Goal: Transaction & Acquisition: Purchase product/service

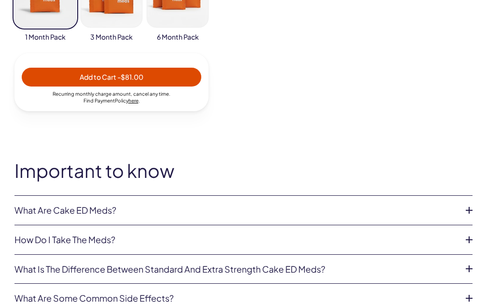
scroll to position [855, 0]
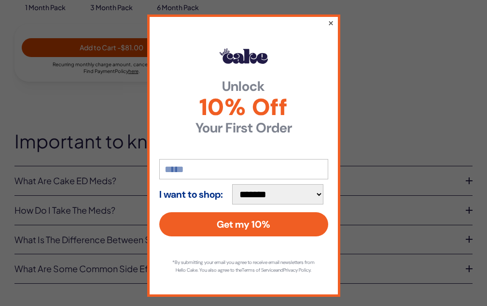
click at [328, 26] on button "×" at bounding box center [330, 23] width 6 height 12
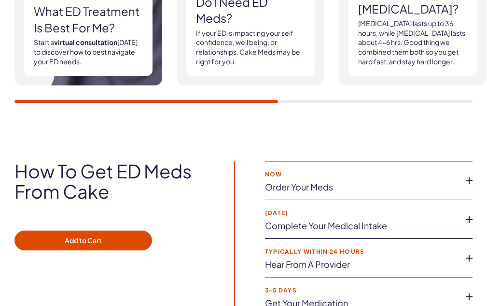
scroll to position [2159, 0]
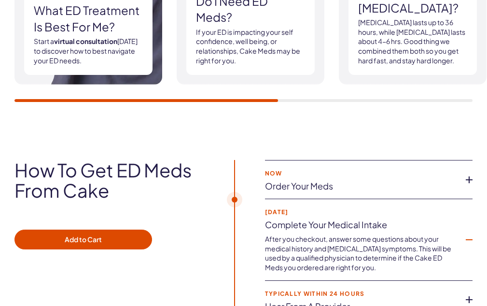
scroll to position [2279, 0]
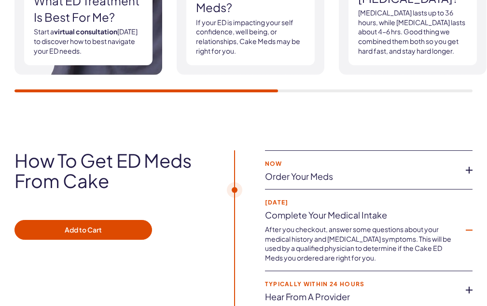
click at [470, 282] on icon at bounding box center [469, 289] width 14 height 14
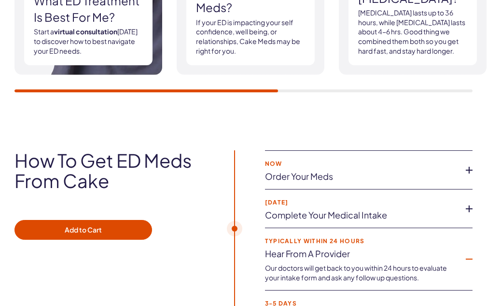
click at [468, 302] on icon at bounding box center [469, 309] width 14 height 14
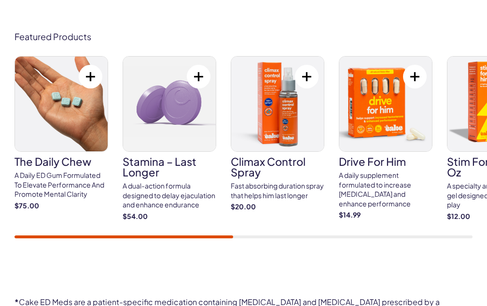
scroll to position [5182, 0]
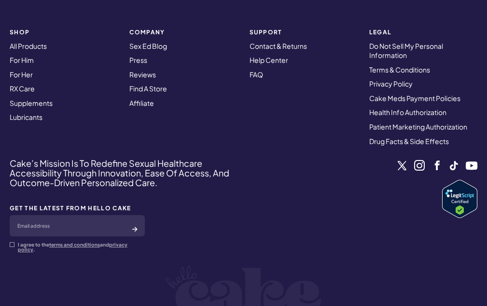
scroll to position [5541, 0]
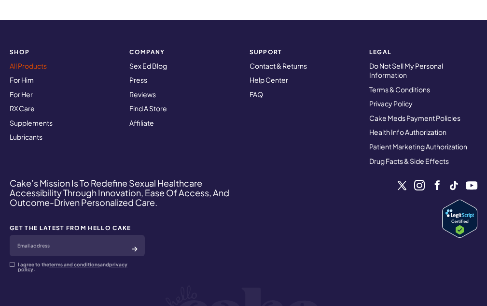
click at [28, 70] on link "All Products" at bounding box center [28, 65] width 37 height 9
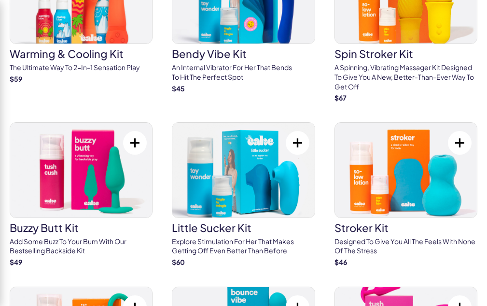
scroll to position [3816, 0]
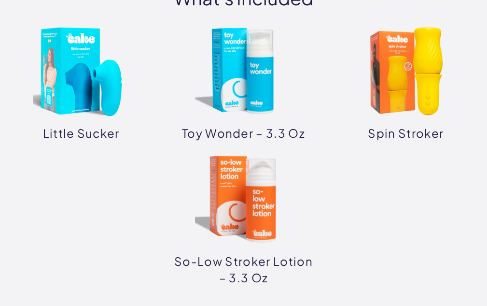
scroll to position [737, 0]
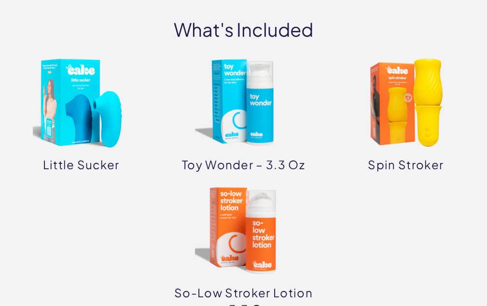
click at [396, 111] on img at bounding box center [406, 102] width 97 height 97
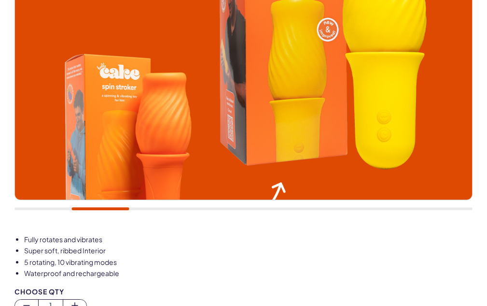
scroll to position [346, 0]
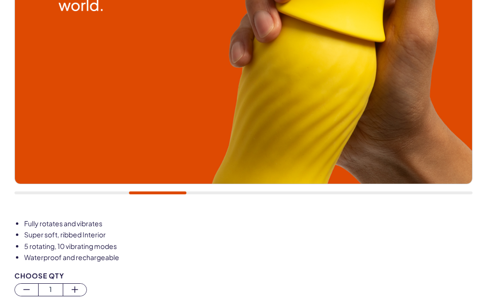
drag, startPoint x: 246, startPoint y: 272, endPoint x: 232, endPoint y: 238, distance: 36.8
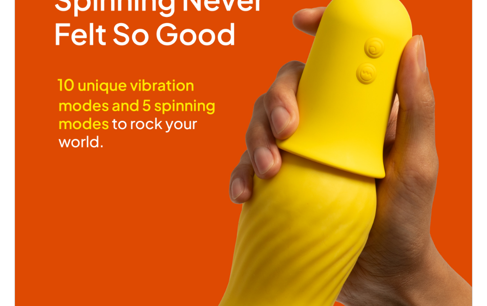
scroll to position [0, 0]
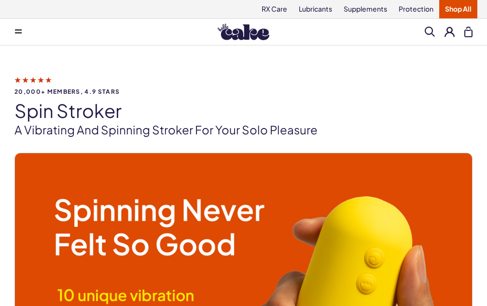
drag, startPoint x: 234, startPoint y: 174, endPoint x: 235, endPoint y: 188, distance: 14.0
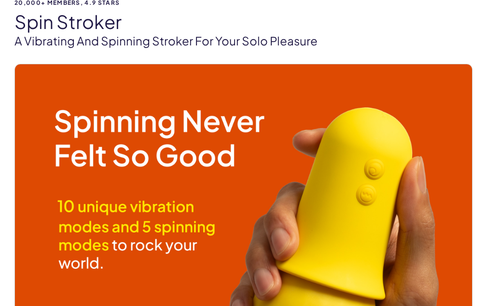
drag, startPoint x: 228, startPoint y: 195, endPoint x: 227, endPoint y: 209, distance: 14.5
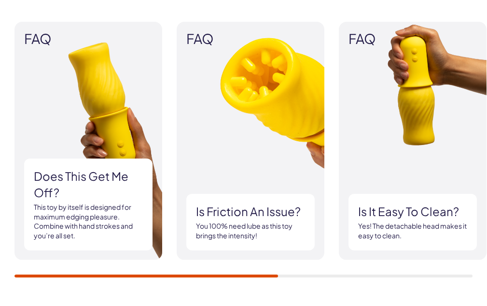
scroll to position [1289, 0]
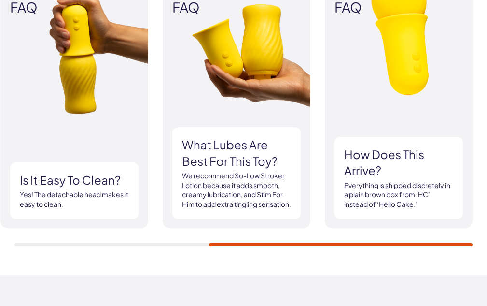
click at [310, 223] on div "FAQ Does this get me off? This toy by itself is designed for maximum edging ple…" at bounding box center [243, 117] width 458 height 255
